Goal: Task Accomplishment & Management: Manage account settings

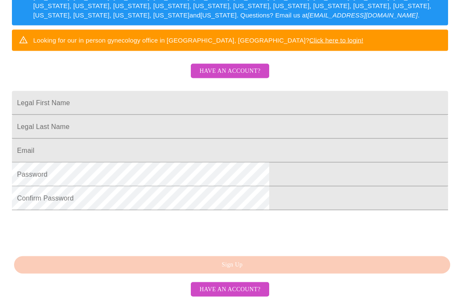
scroll to position [195, 0]
click at [255, 94] on input "Legal First Name" at bounding box center [230, 103] width 436 height 24
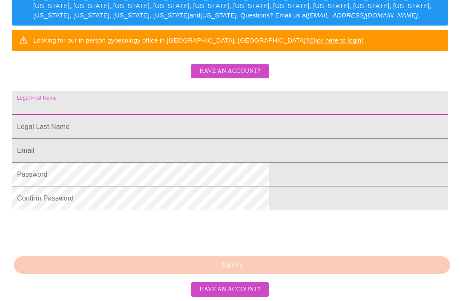
type input "[PERSON_NAME]"
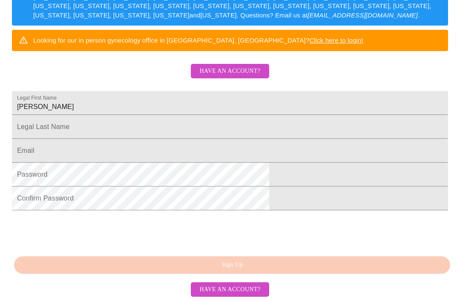
click at [179, 115] on input "Legal First Name" at bounding box center [230, 103] width 436 height 24
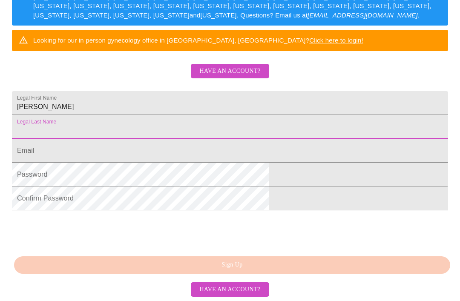
type input "[PERSON_NAME]"
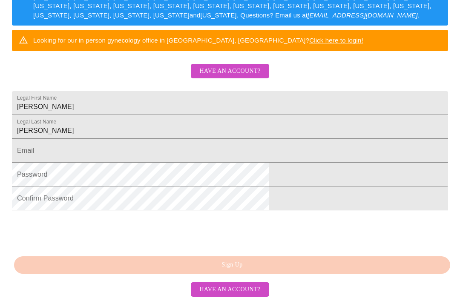
click at [174, 148] on input "Legal First Name" at bounding box center [230, 151] width 436 height 24
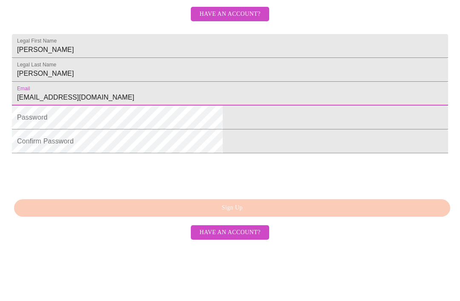
scroll to position [222, 0]
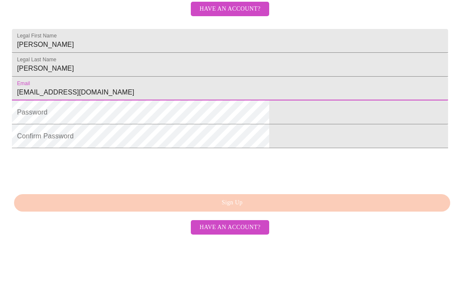
type input "[EMAIL_ADDRESS][DOMAIN_NAME]"
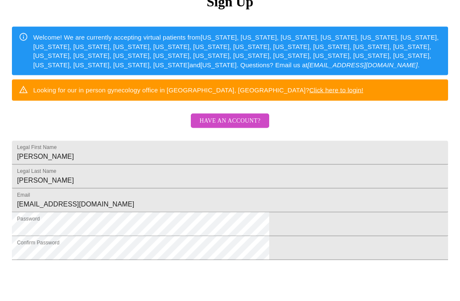
click at [240, 126] on span "Have an account?" at bounding box center [229, 121] width 61 height 11
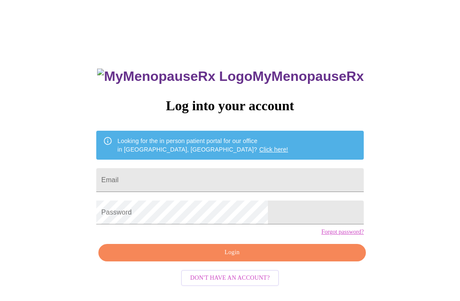
click at [262, 178] on input "Email" at bounding box center [229, 180] width 267 height 24
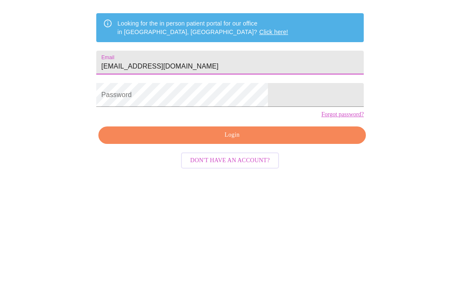
type input "[EMAIL_ADDRESS][DOMAIN_NAME]"
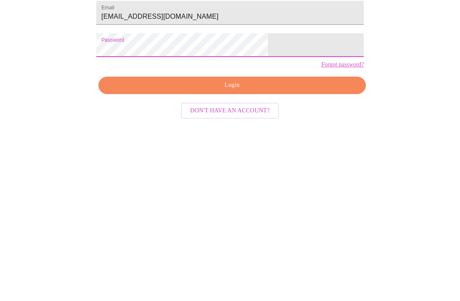
click at [232, 226] on span "Login" at bounding box center [232, 231] width 248 height 11
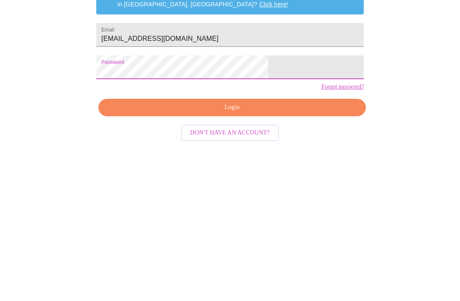
click at [232, 247] on span "Login" at bounding box center [232, 252] width 248 height 11
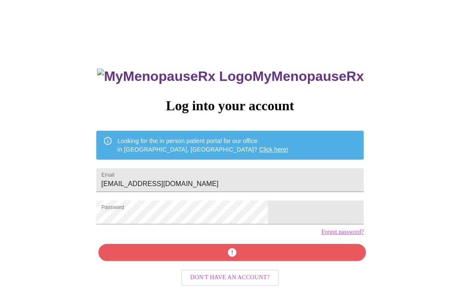
click at [321, 235] on link "Forgot password?" at bounding box center [342, 231] width 43 height 7
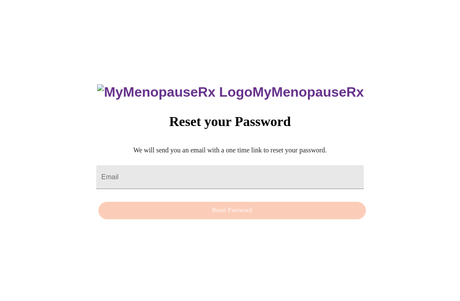
click at [288, 182] on input "Email" at bounding box center [229, 177] width 267 height 24
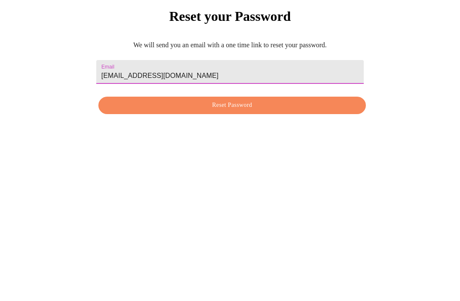
type input "[EMAIL_ADDRESS][DOMAIN_NAME]"
click at [239, 205] on span "Reset Password" at bounding box center [232, 210] width 248 height 11
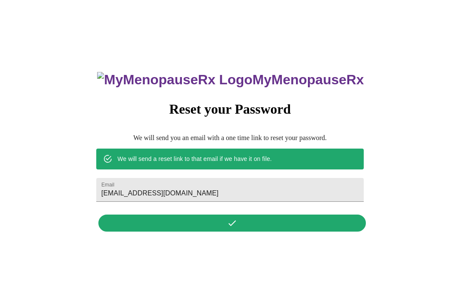
scroll to position [36, 0]
click at [237, 209] on div "MyMenopauseRx Reset your Password We will send you an email with a one time lin…" at bounding box center [230, 146] width 284 height 177
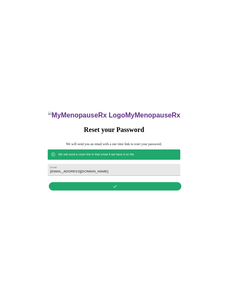
scroll to position [0, 0]
